Goal: Information Seeking & Learning: Learn about a topic

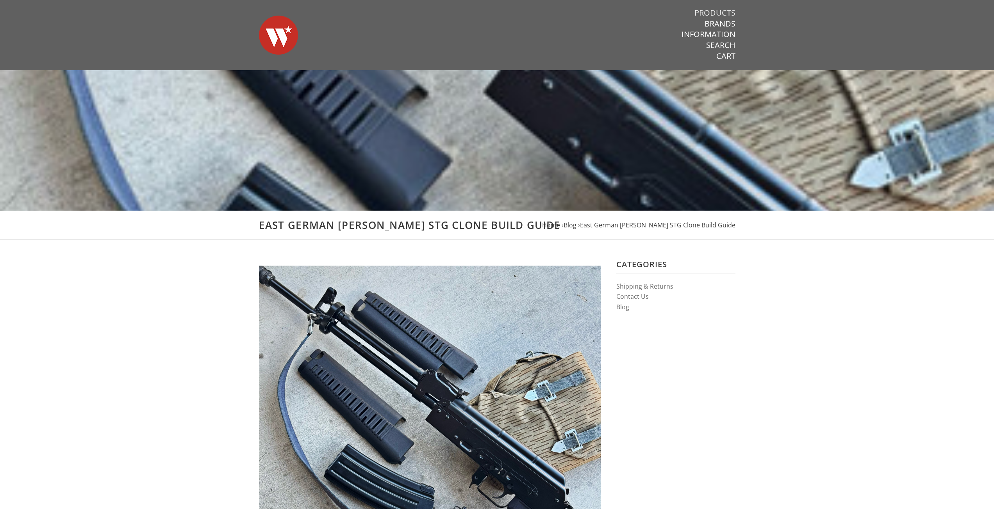
click at [716, 9] on link "Products" at bounding box center [714, 13] width 41 height 10
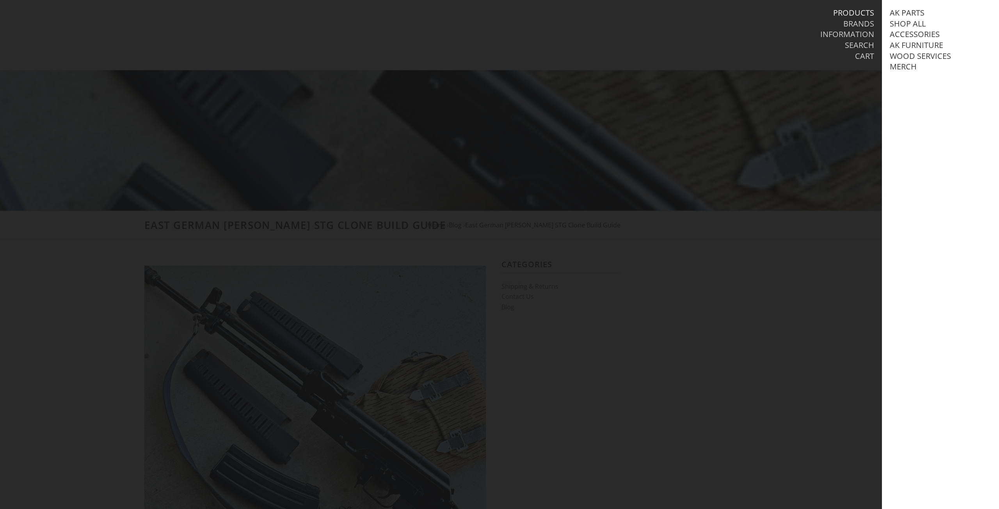
drag, startPoint x: 903, startPoint y: 16, endPoint x: 899, endPoint y: 18, distance: 4.2
click at [902, 16] on link "AK Parts" at bounding box center [907, 13] width 35 height 10
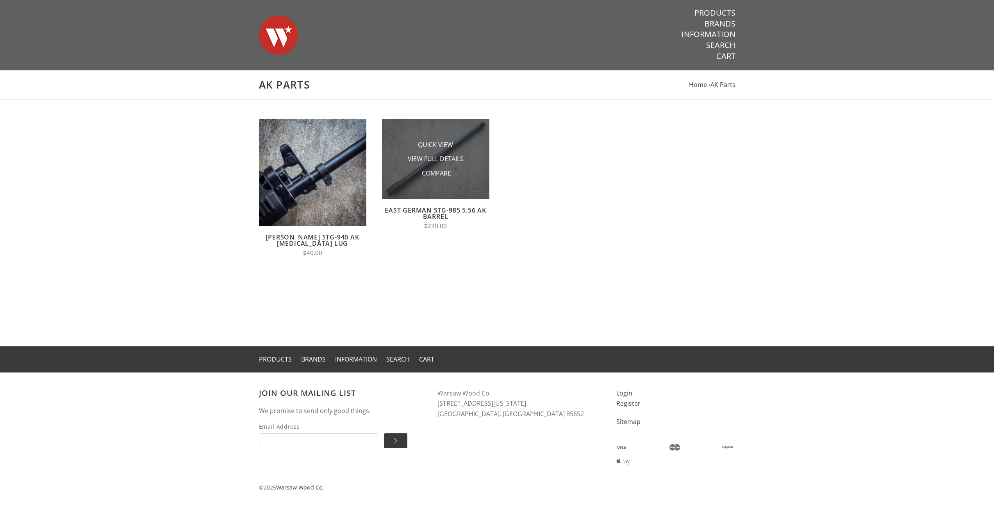
click at [461, 176] on li "Compare" at bounding box center [435, 173] width 78 height 14
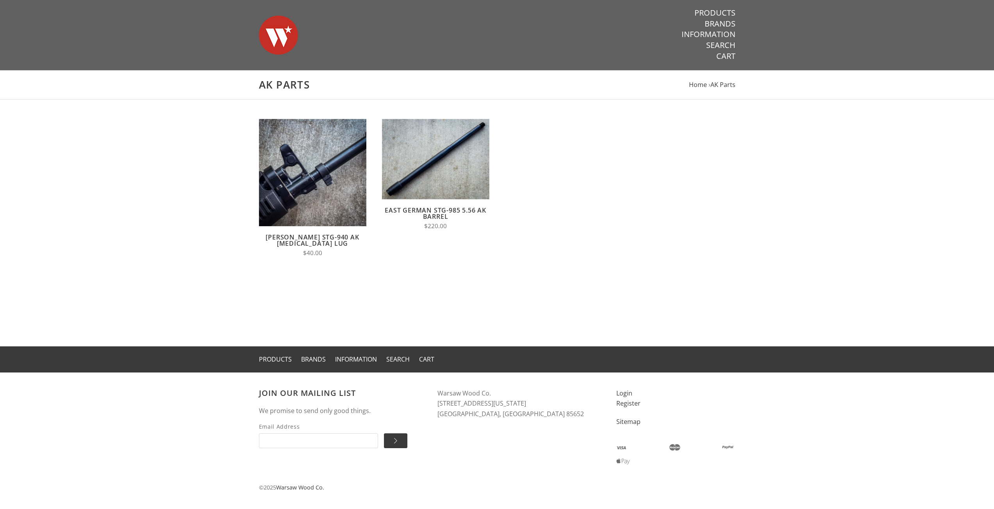
click at [438, 208] on link "East German STG-985 5.56 AK Barrel" at bounding box center [435, 213] width 101 height 15
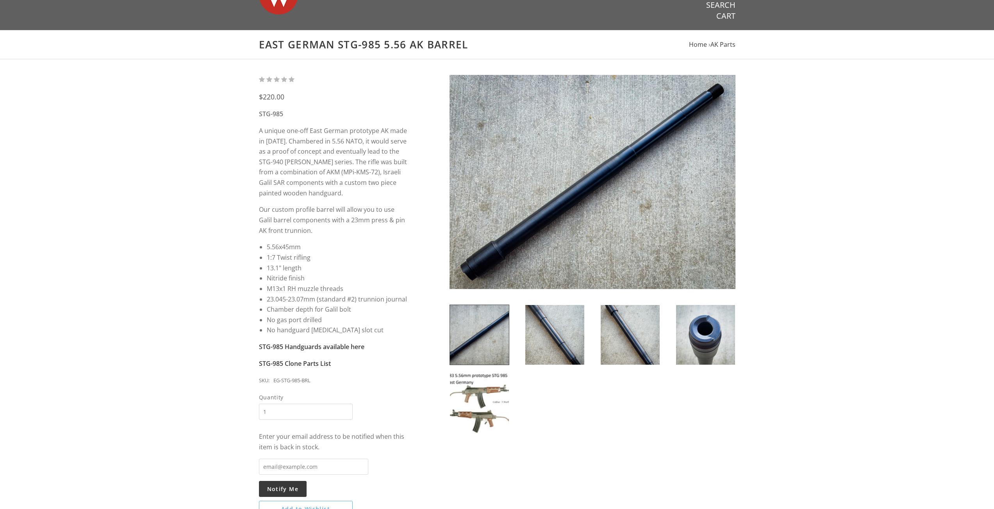
scroll to position [39, 0]
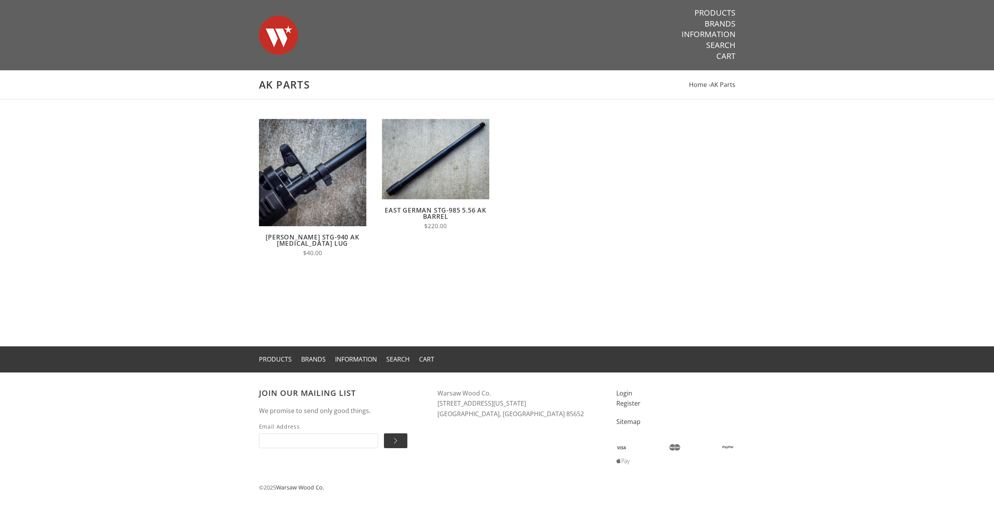
click at [320, 237] on link "Wieger STG-940 AK Bayonet Lug" at bounding box center [311, 240] width 93 height 15
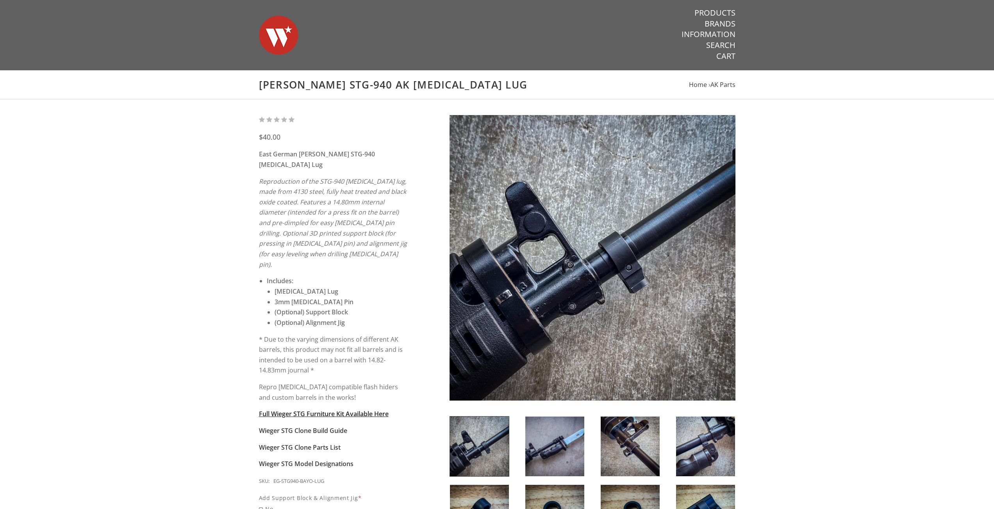
click at [358, 410] on strong "Full Wieger STG Furniture Kit Available Here" at bounding box center [324, 414] width 130 height 9
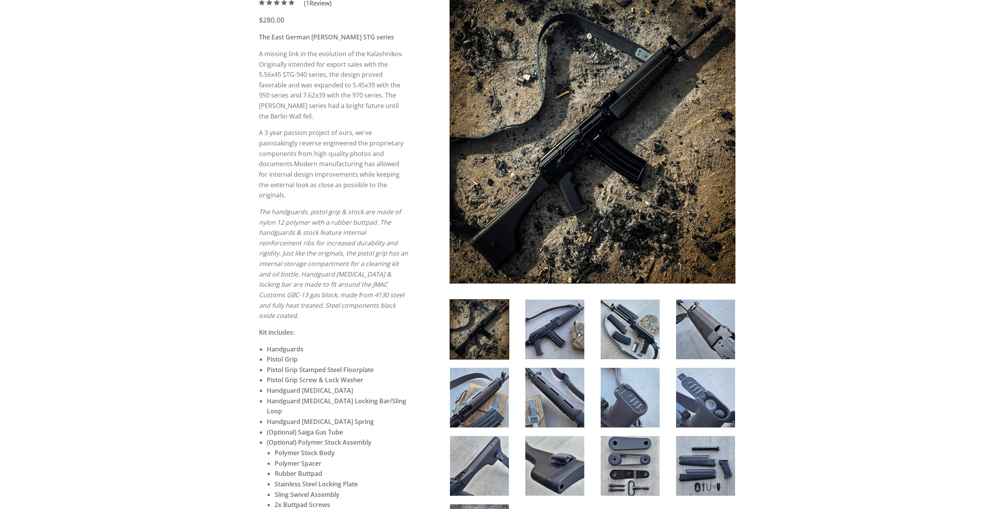
scroll to position [234, 0]
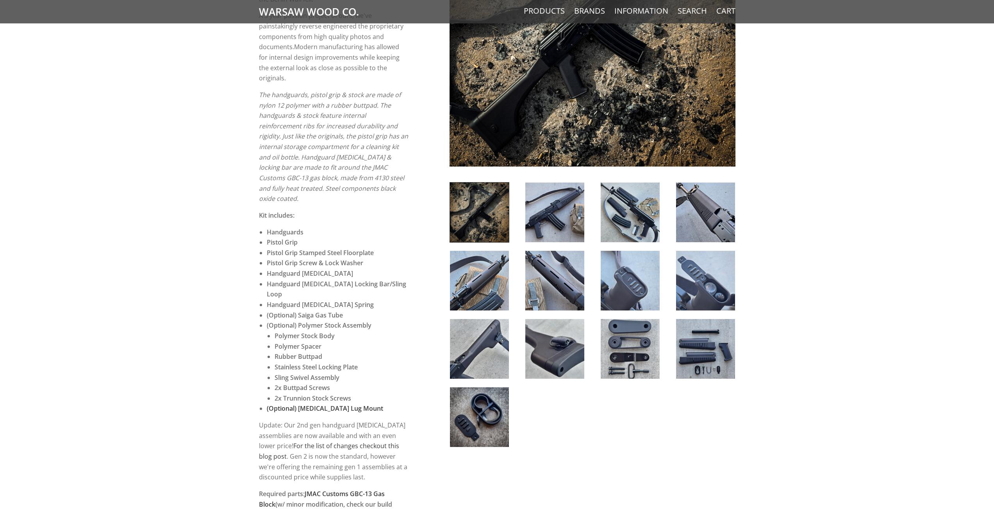
click at [550, 347] on img at bounding box center [554, 349] width 59 height 60
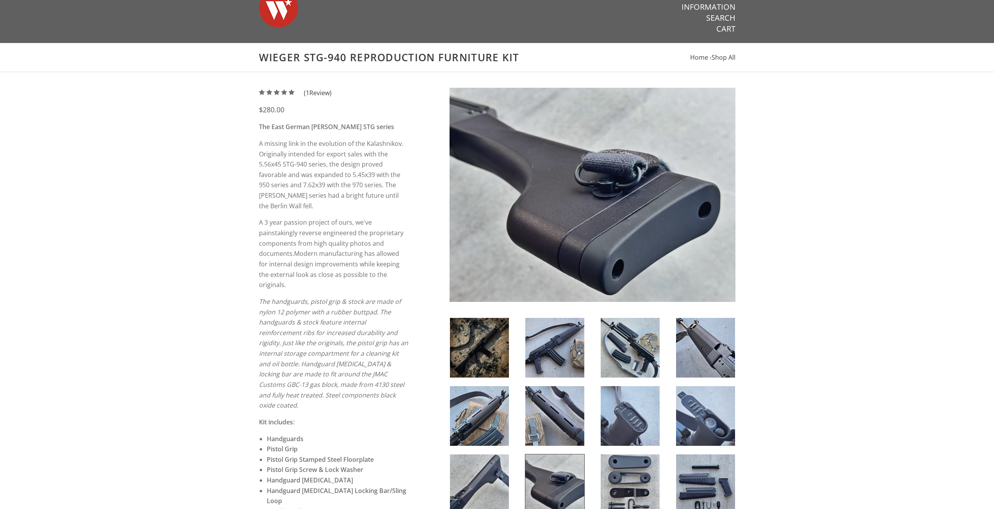
scroll to position [39, 0]
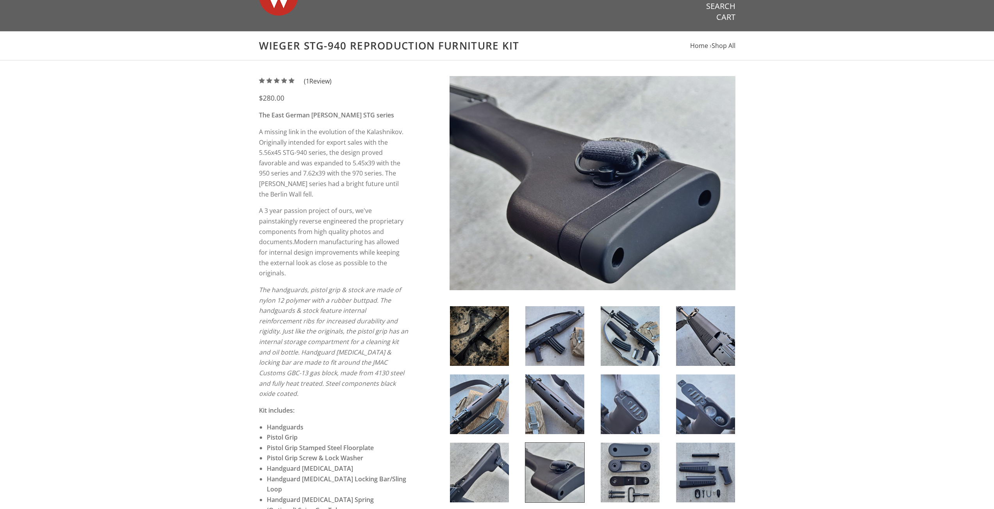
click at [638, 467] on img at bounding box center [629, 473] width 59 height 60
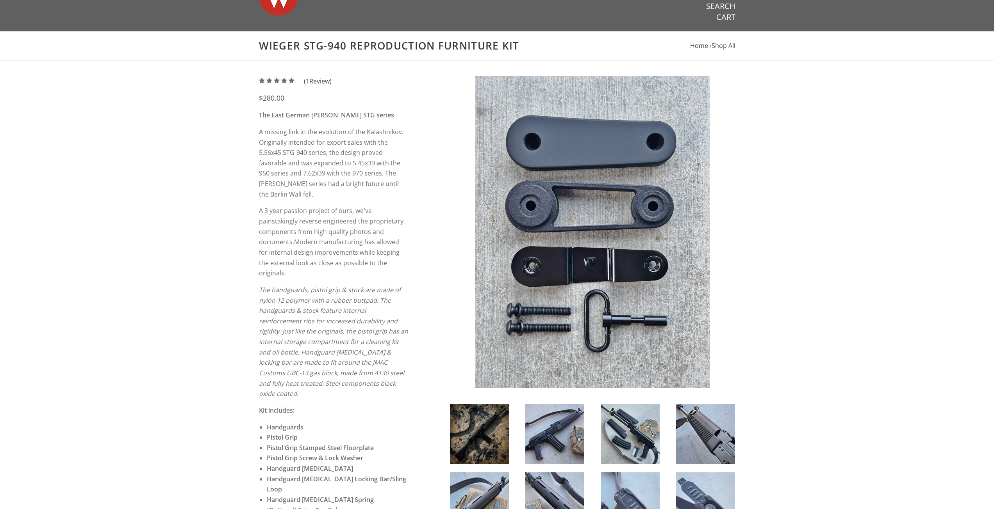
click at [702, 488] on img at bounding box center [705, 503] width 59 height 60
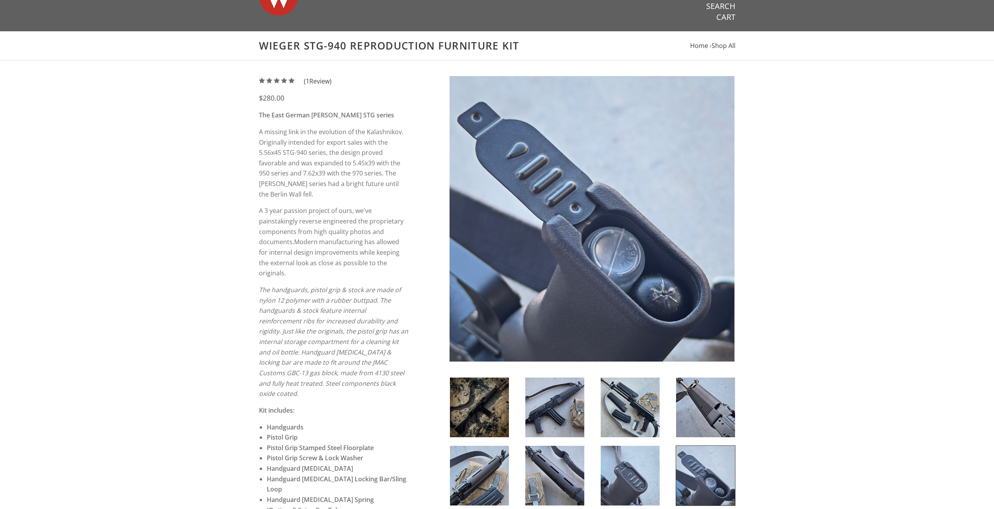
click at [705, 415] on img at bounding box center [705, 408] width 59 height 60
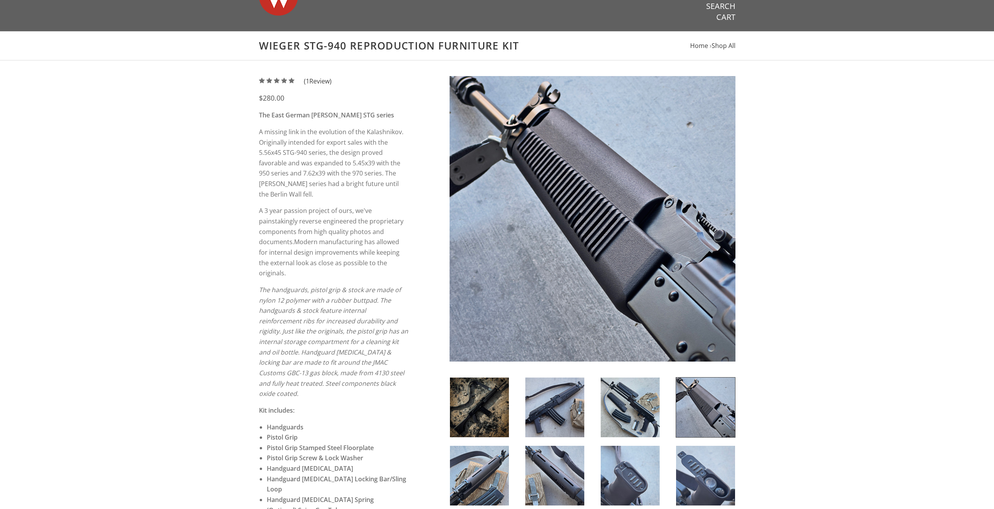
click at [487, 408] on img at bounding box center [479, 408] width 59 height 60
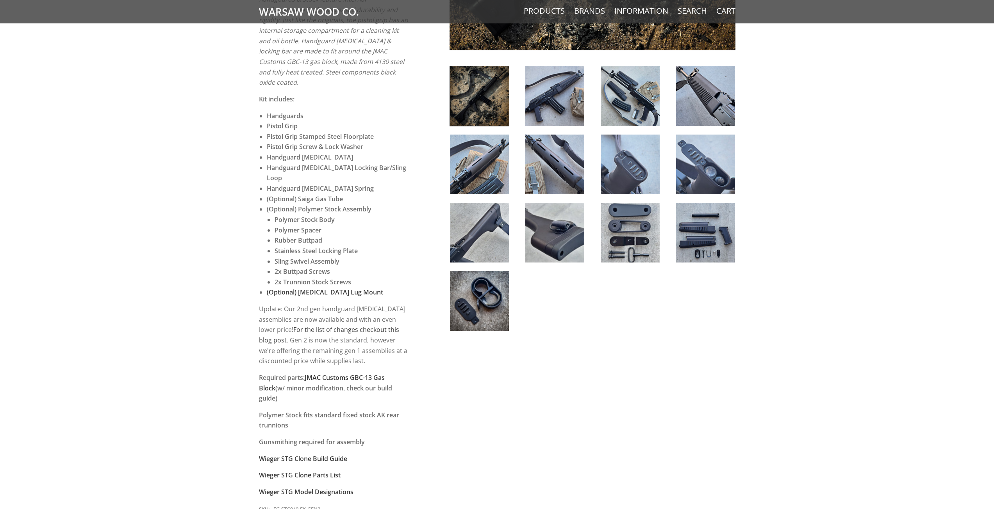
scroll to position [351, 0]
click at [352, 373] on link "JMAC Customs GBC-13 Gas Block" at bounding box center [322, 382] width 126 height 19
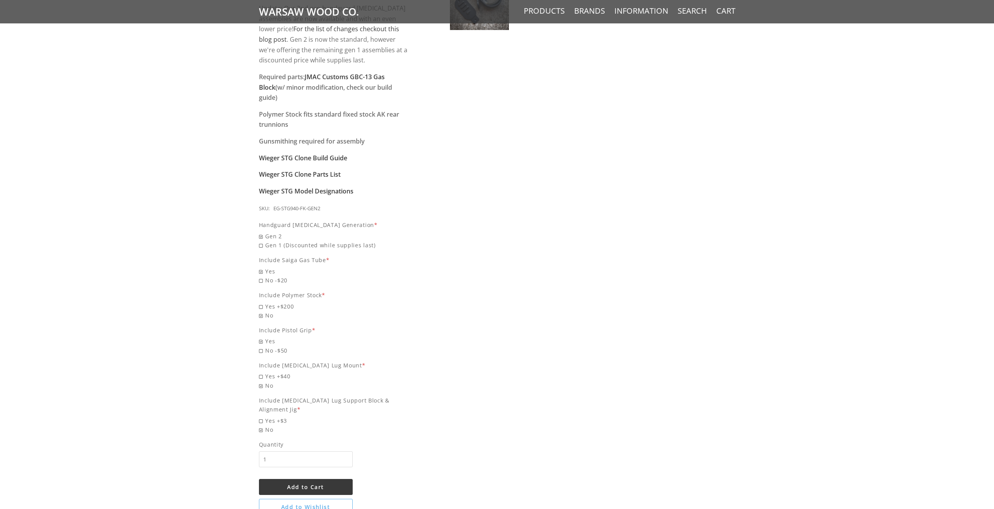
scroll to position [547, 0]
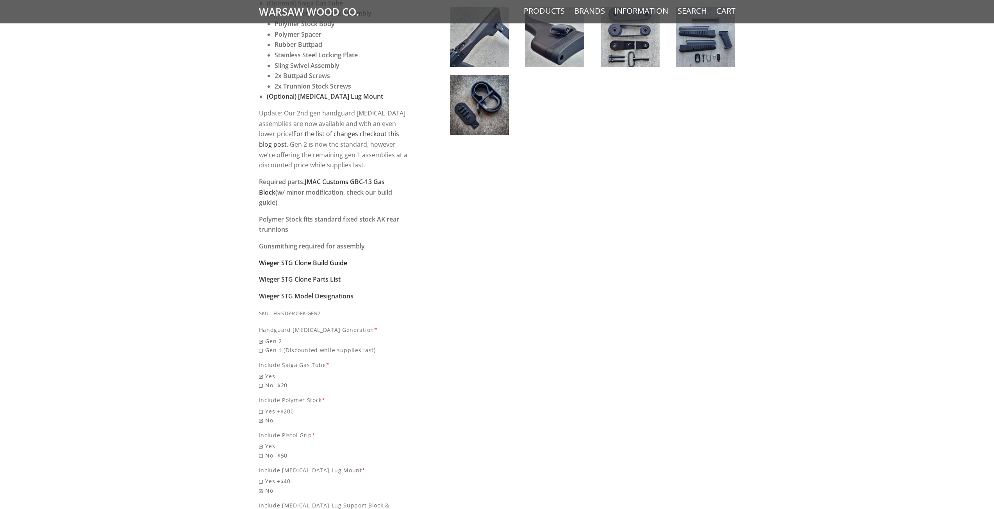
click at [335, 259] on strong "Wieger STG Clone Build Guide" at bounding box center [303, 263] width 88 height 9
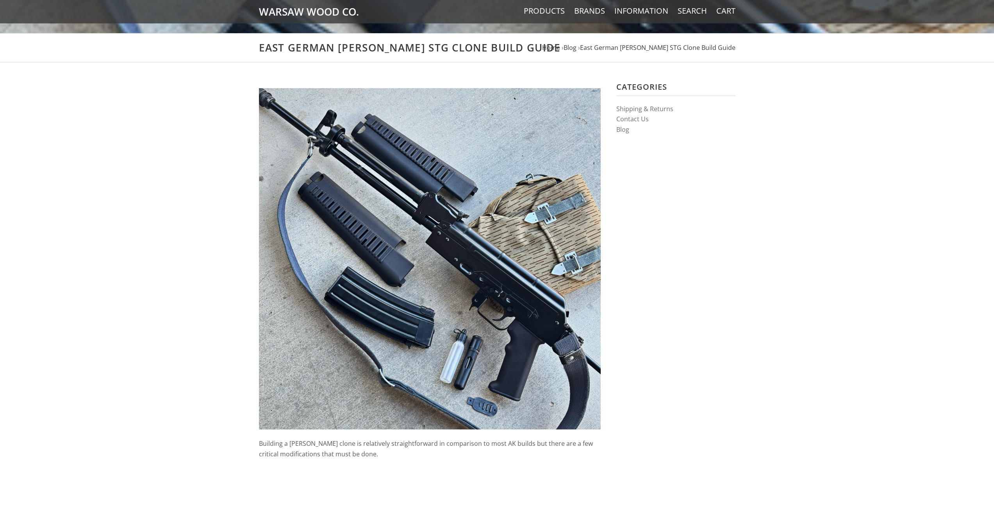
scroll to position [273, 0]
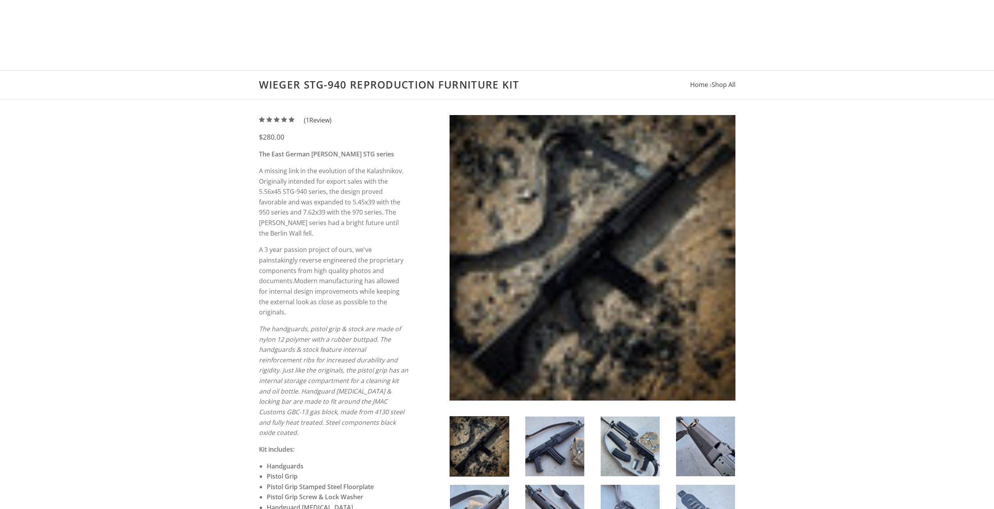
scroll to position [547, 0]
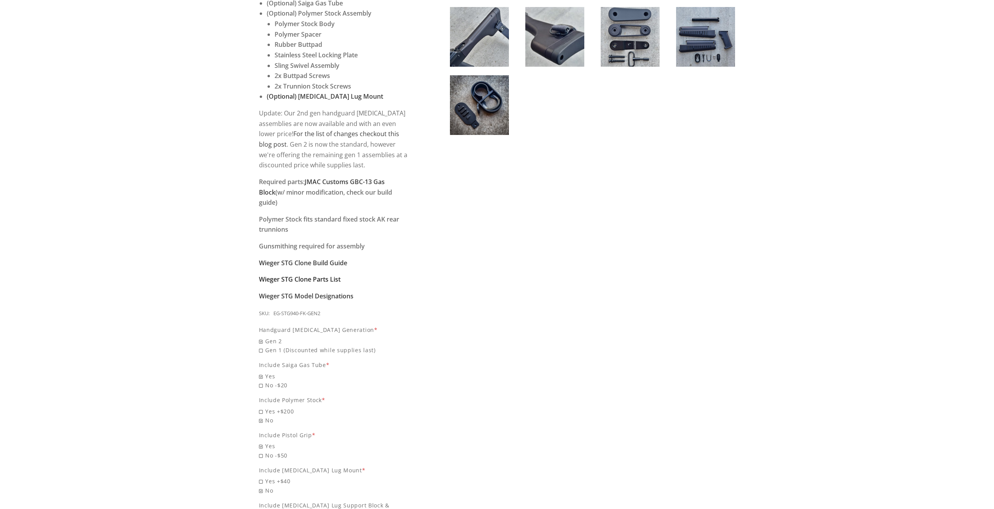
click at [324, 275] on strong "Wieger STG Clone Parts List" at bounding box center [300, 279] width 82 height 9
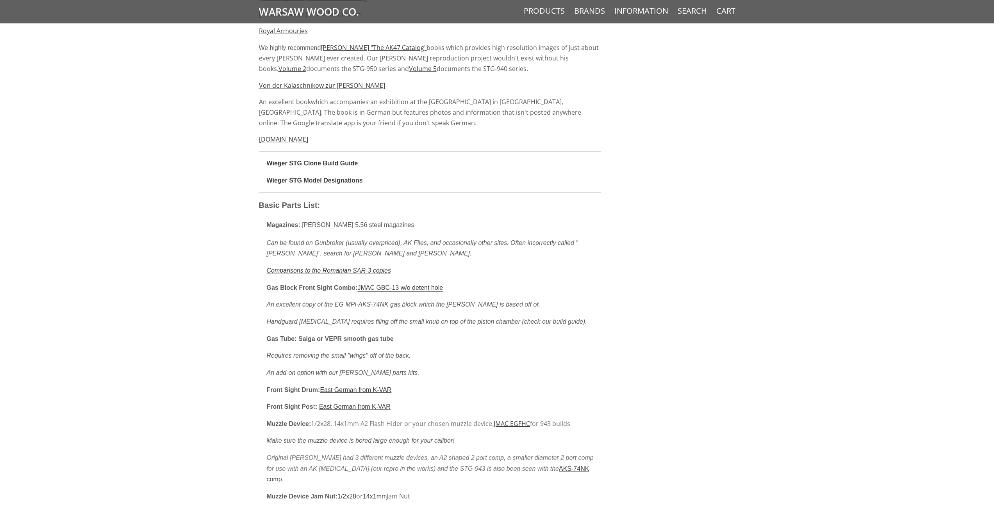
scroll to position [625, 0]
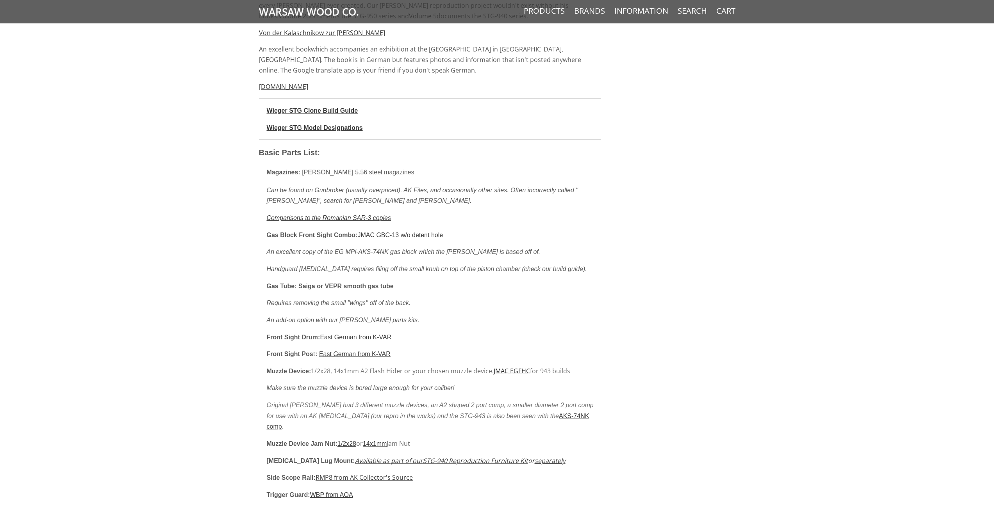
click at [523, 372] on u "JMAC EGFHC" at bounding box center [511, 371] width 36 height 9
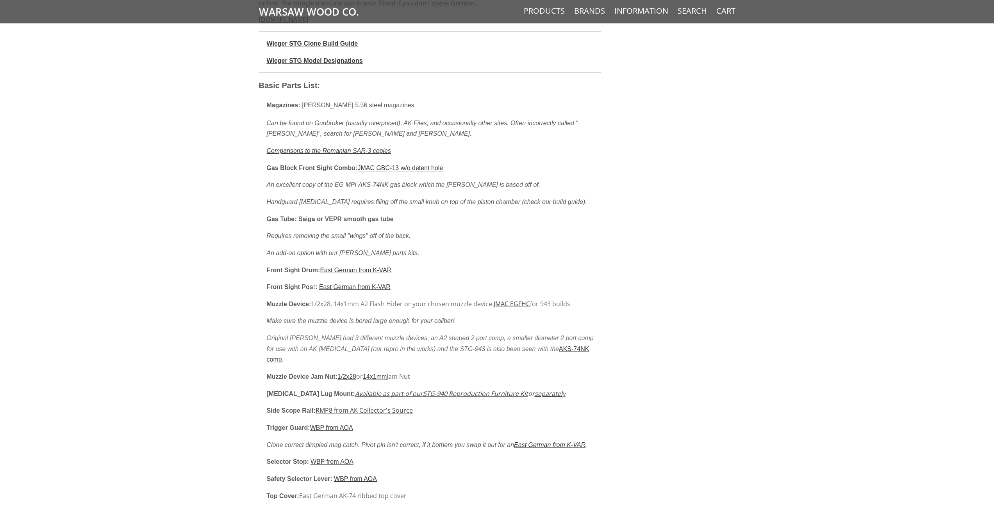
scroll to position [703, 0]
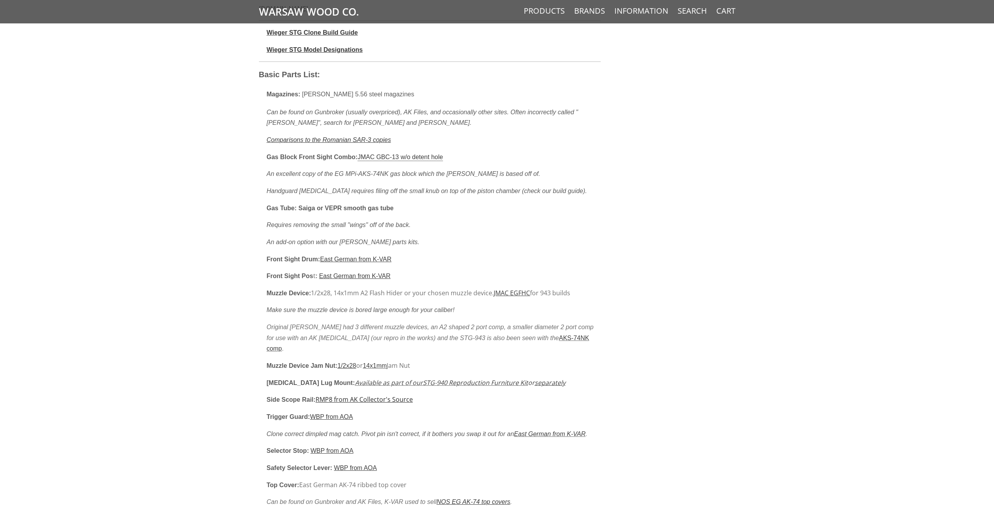
click at [375, 395] on u "RMP8 from AK Collector's Source" at bounding box center [363, 399] width 97 height 9
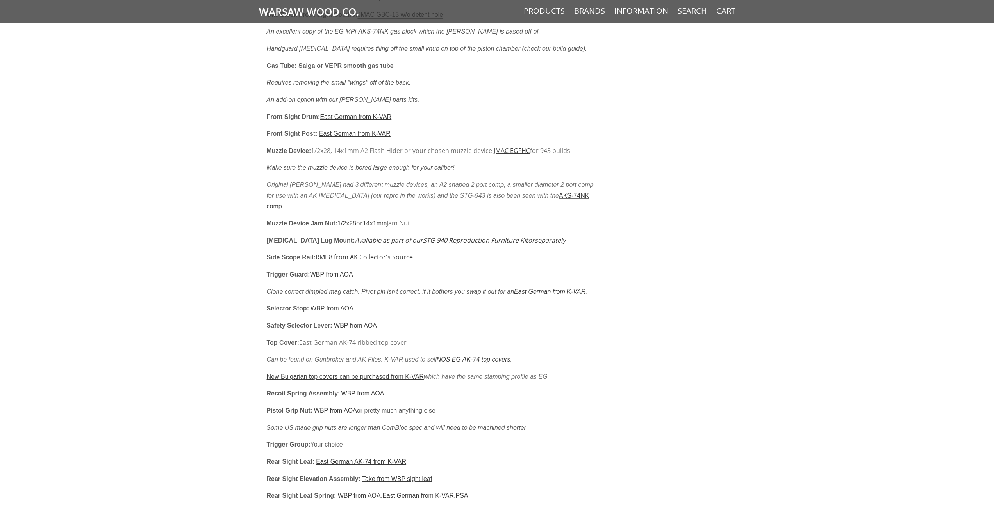
scroll to position [859, 0]
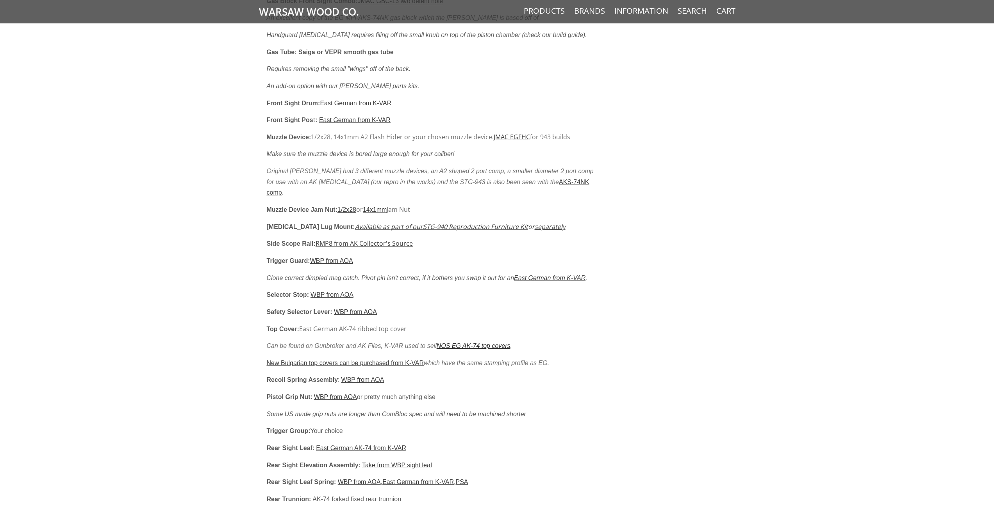
click at [450, 343] on u "NOS EG AK-74 top covers" at bounding box center [473, 346] width 74 height 7
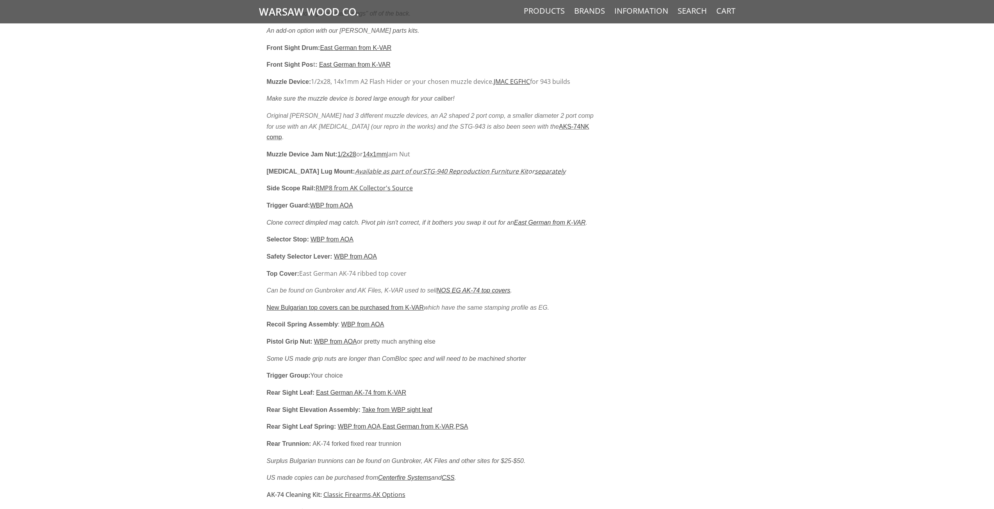
scroll to position [937, 0]
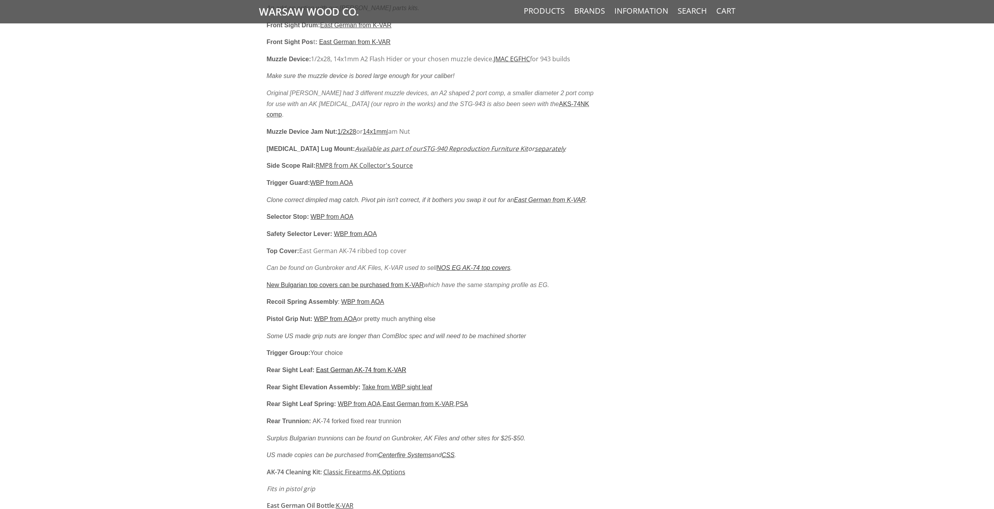
click at [365, 367] on u "East German AK-74 from K-VAR" at bounding box center [361, 370] width 90 height 7
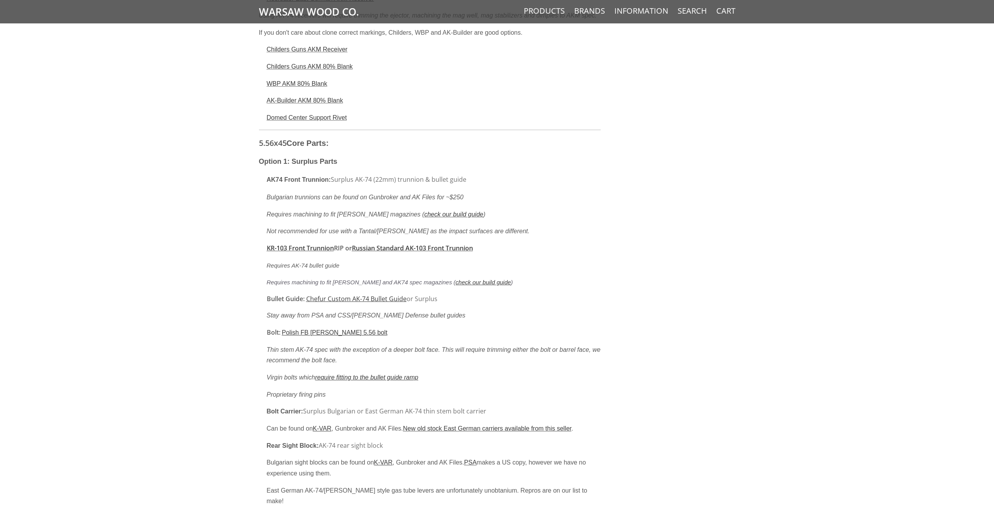
scroll to position [1995, 0]
